Goal: Task Accomplishment & Management: Manage account settings

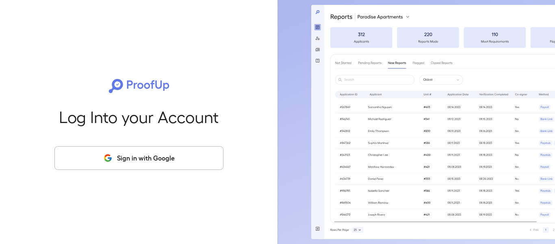
click at [157, 159] on button "Sign in with Google" at bounding box center [138, 158] width 169 height 24
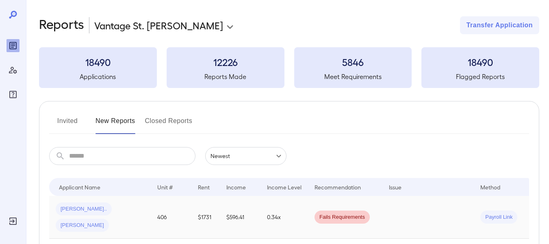
click at [103, 221] on span "[PERSON_NAME]" at bounding box center [82, 225] width 53 height 8
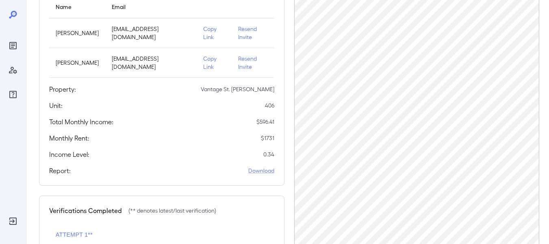
scroll to position [24, 0]
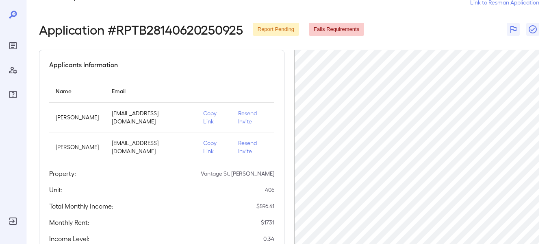
click at [256, 139] on p "Resend Invite" at bounding box center [253, 147] width 30 height 16
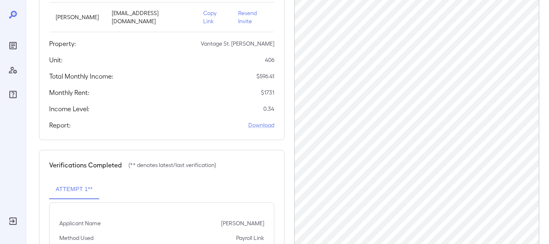
scroll to position [186, 0]
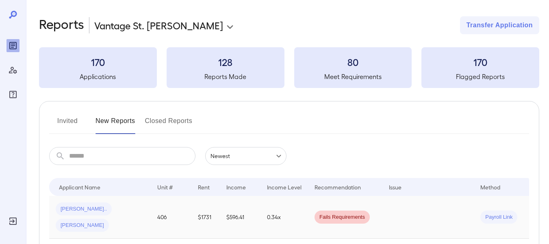
click at [109, 221] on span "[PERSON_NAME]" at bounding box center [82, 225] width 53 height 8
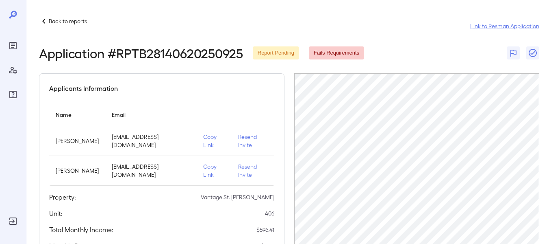
click at [250, 162] on p "Resend Invite" at bounding box center [253, 170] width 30 height 16
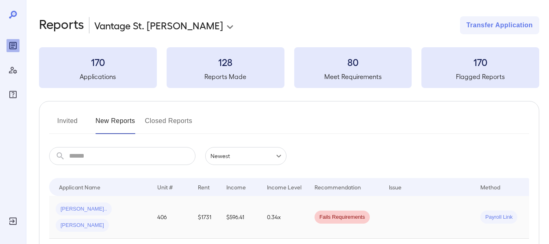
click at [106, 221] on span "[PERSON_NAME]" at bounding box center [82, 225] width 53 height 8
